Goal: Find specific page/section: Find specific page/section

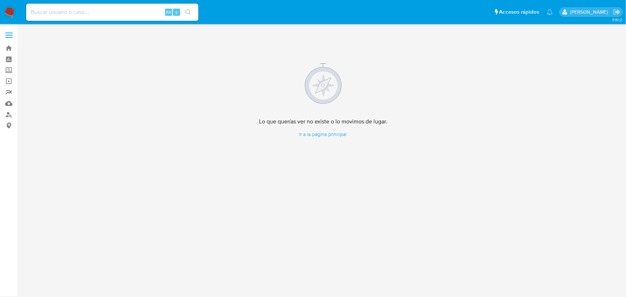
click at [10, 91] on link "Reportes" at bounding box center [42, 92] width 85 height 11
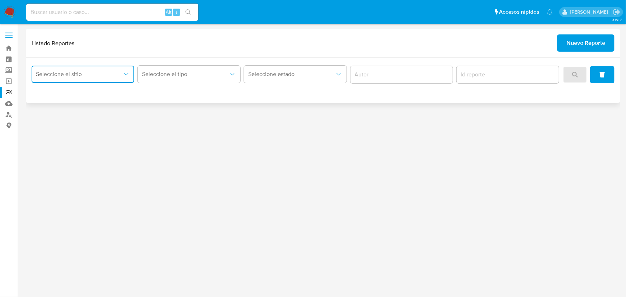
click at [132, 73] on button "Seleccione el sitio" at bounding box center [83, 74] width 103 height 17
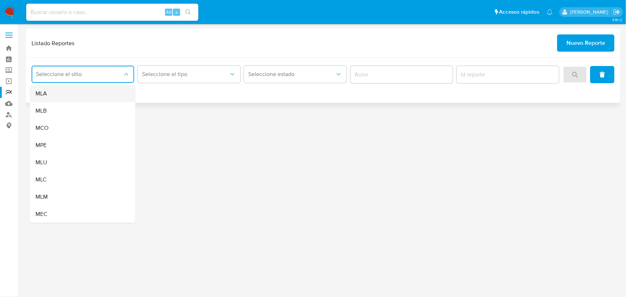
click at [98, 95] on div "MLA" at bounding box center [81, 93] width 90 height 17
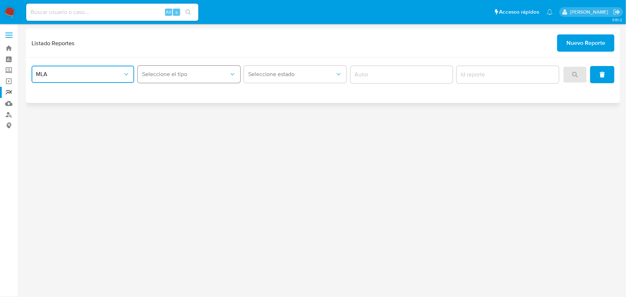
click at [161, 79] on button "Seleccione el tipo" at bounding box center [189, 74] width 103 height 17
click at [270, 82] on button "Seleccione estado" at bounding box center [295, 74] width 103 height 17
